Goal: Entertainment & Leisure: Consume media (video, audio)

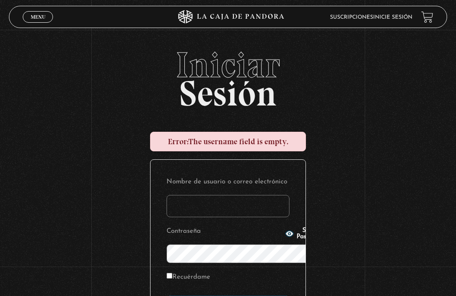
type input "[PERSON_NAME][EMAIL_ADDRESS][PERSON_NAME][DOMAIN_NAME]"
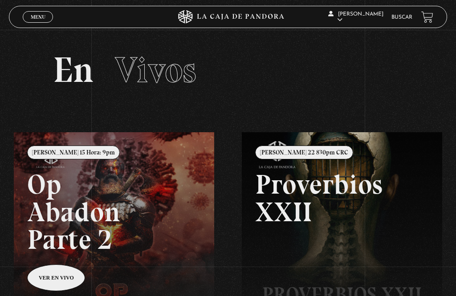
click at [398, 18] on link "Buscar" at bounding box center [401, 17] width 21 height 5
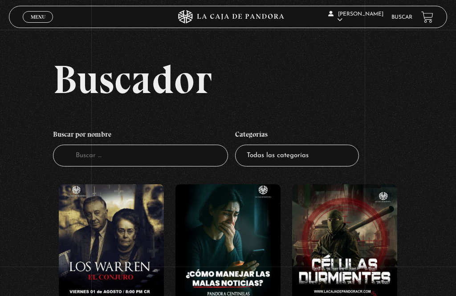
click at [100, 233] on figure at bounding box center [111, 244] width 105 height 120
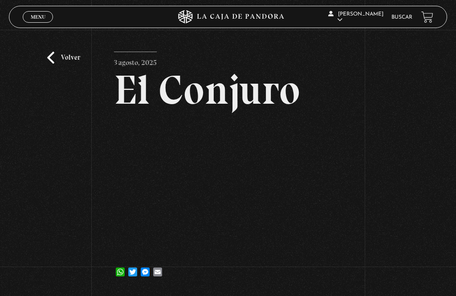
scroll to position [118, 0]
